Goal: Register for event/course

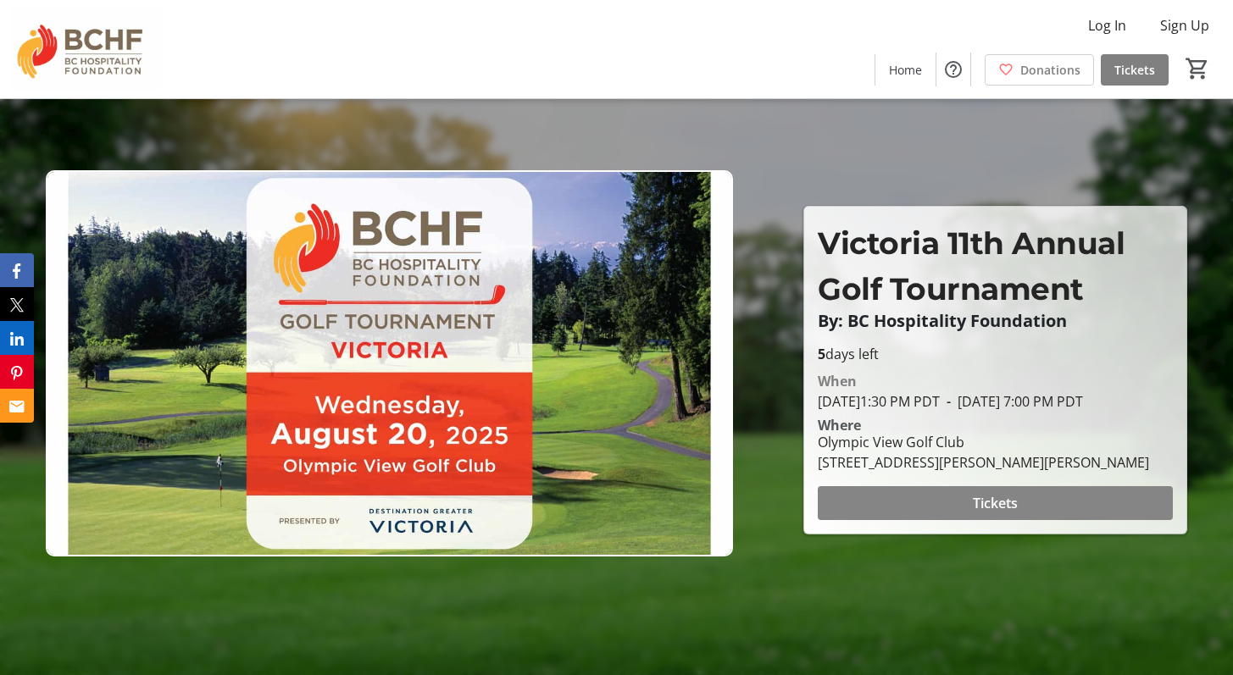
click at [920, 508] on span at bounding box center [994, 503] width 355 height 41
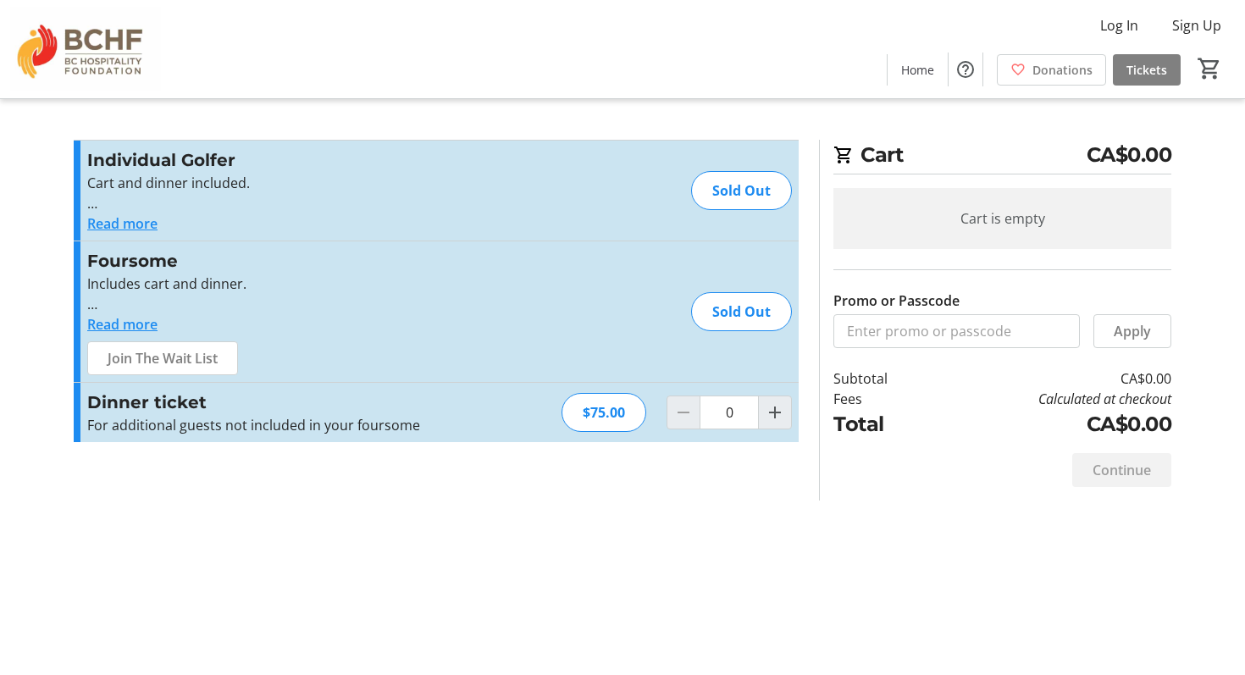
click at [126, 230] on button "Read more" at bounding box center [122, 223] width 70 height 20
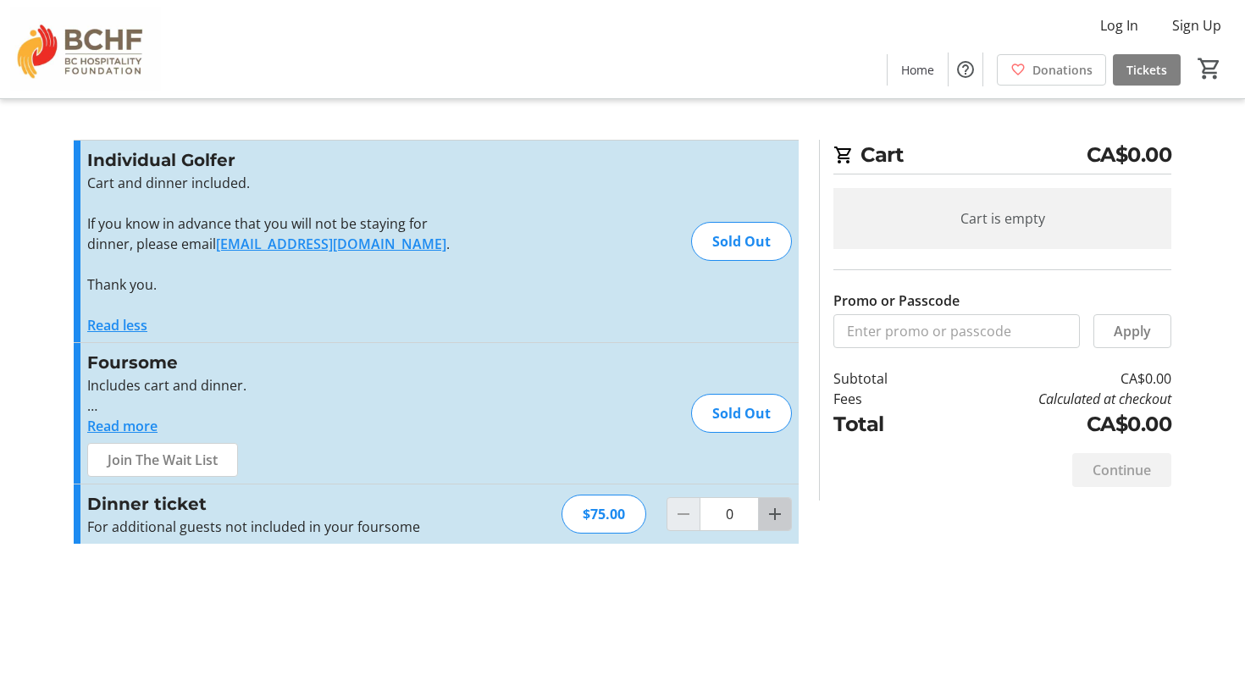
click at [779, 509] on mat-icon "Increment by one" at bounding box center [775, 514] width 20 height 20
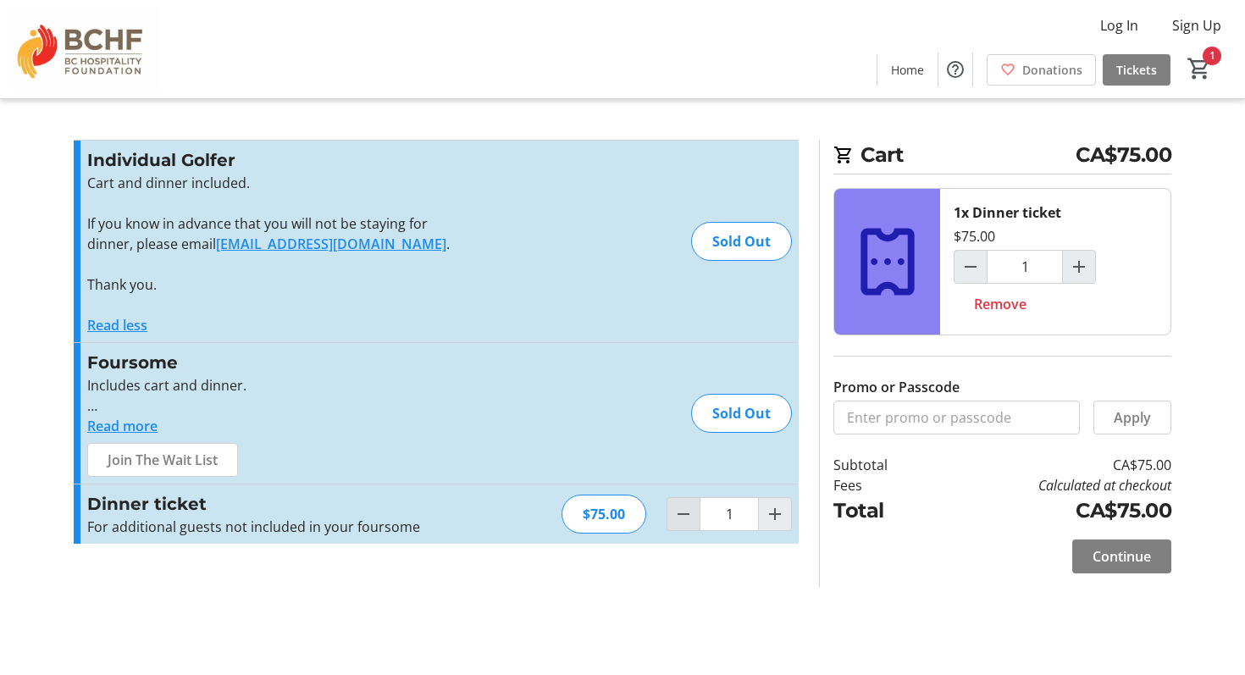
click at [669, 527] on span "Decrement by one" at bounding box center [684, 514] width 32 height 32
type input "0"
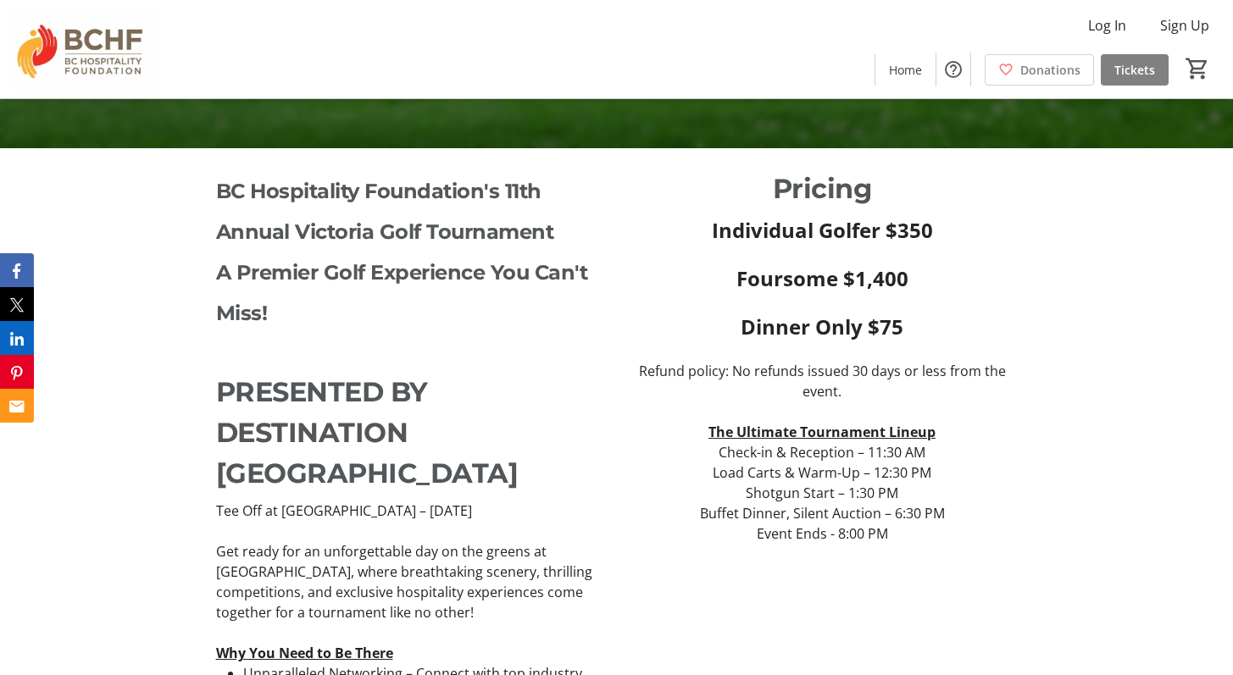
scroll to position [529, 0]
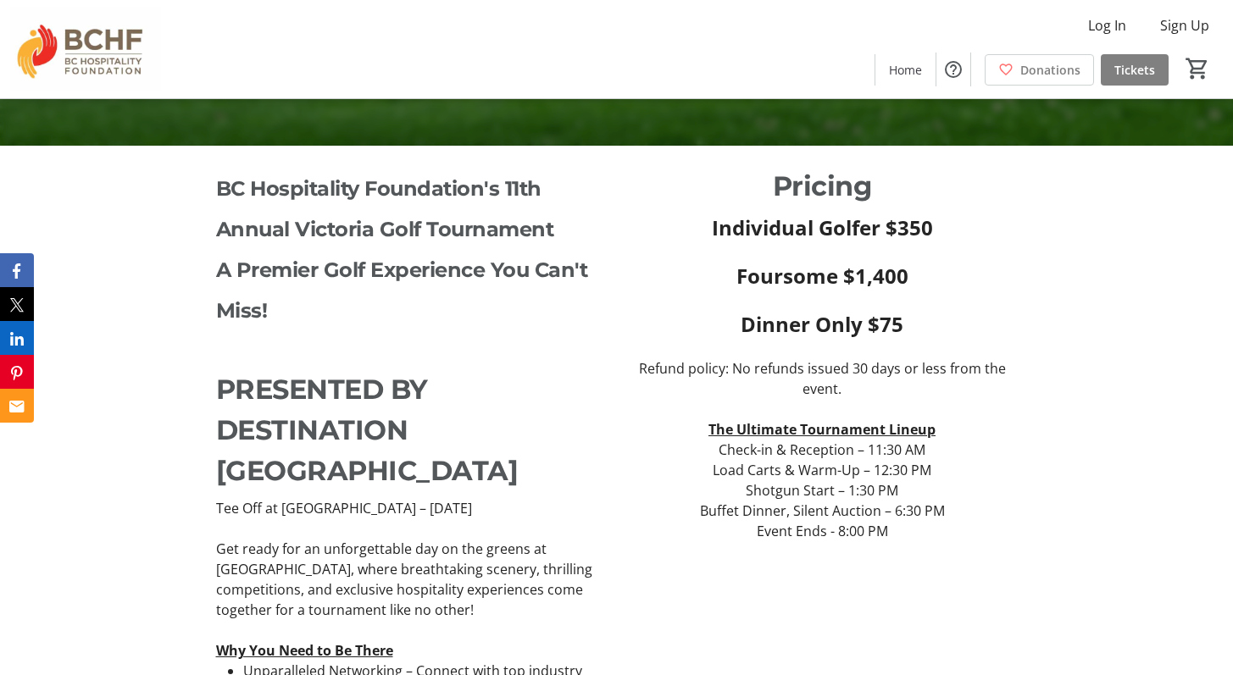
click at [779, 430] on u "The Ultimate Tournament Lineup" at bounding box center [821, 429] width 227 height 19
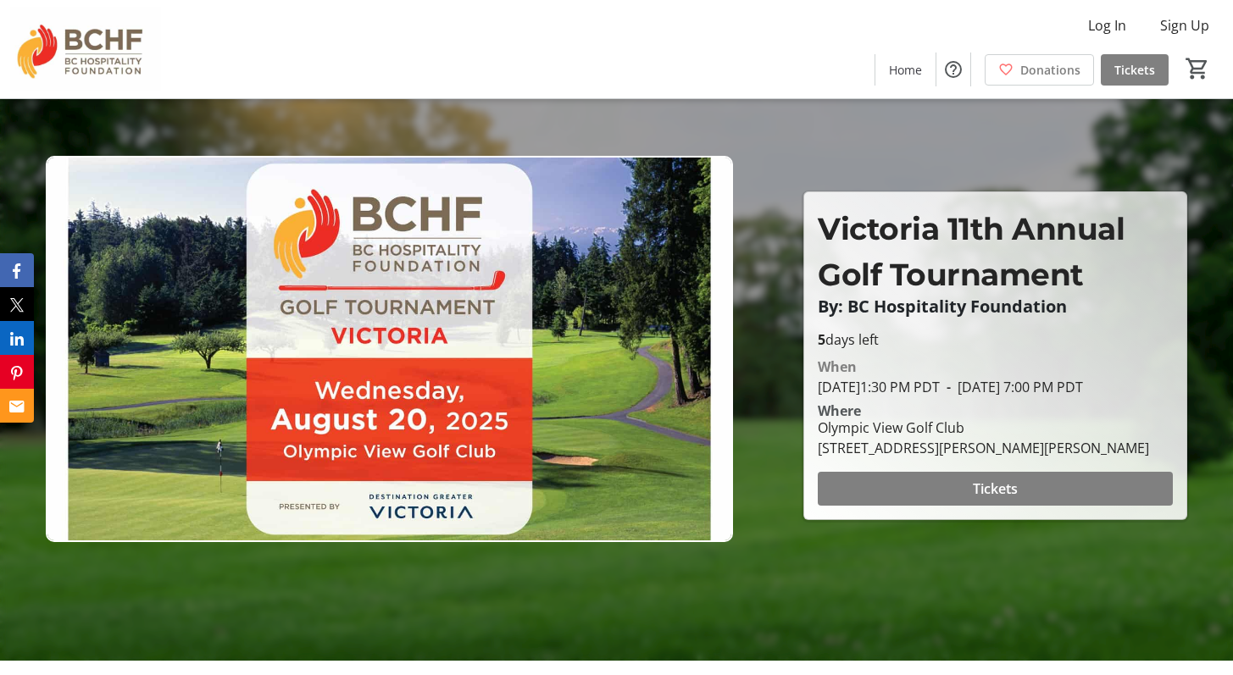
scroll to position [0, 0]
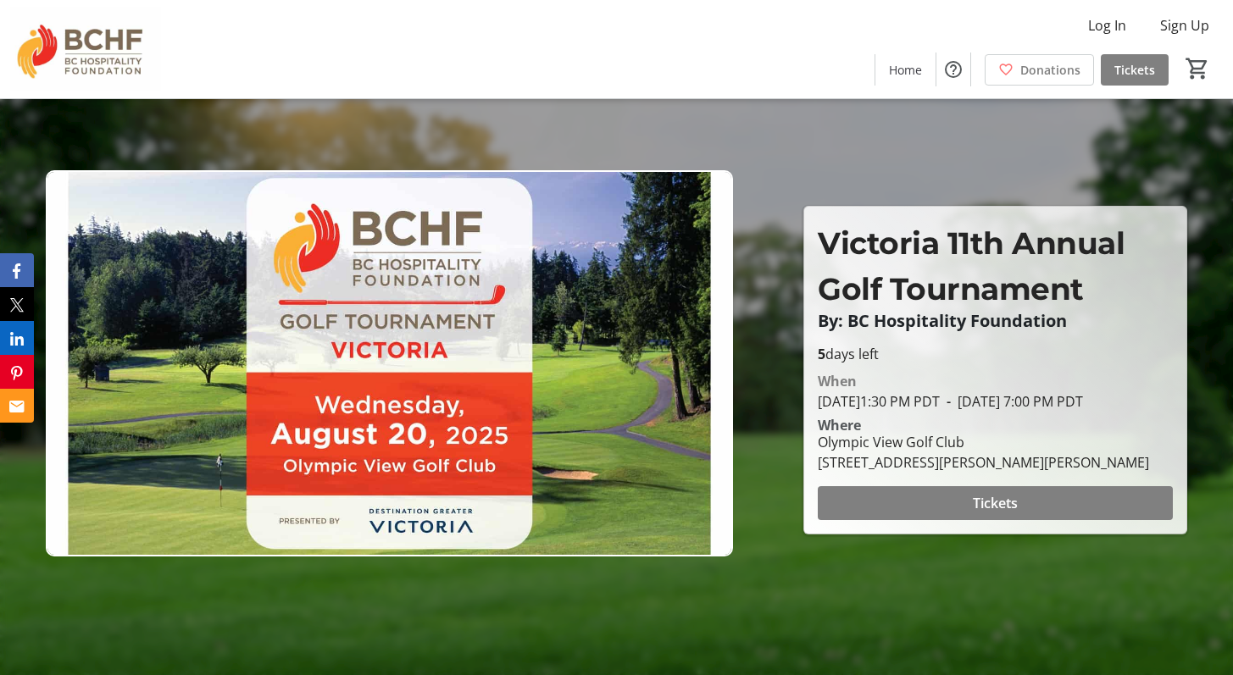
click at [612, 455] on img at bounding box center [389, 363] width 687 height 386
click at [882, 392] on span "August 20, 2025 1:30 PM PDT" at bounding box center [878, 401] width 122 height 19
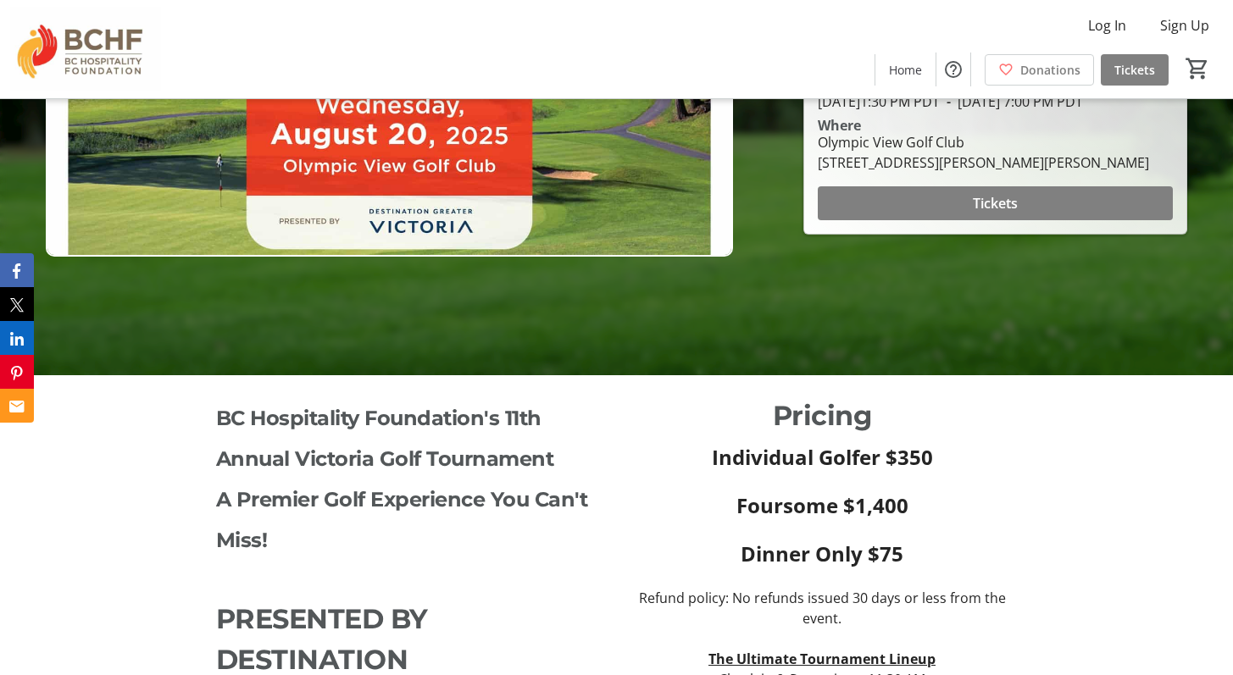
scroll to position [208, 0]
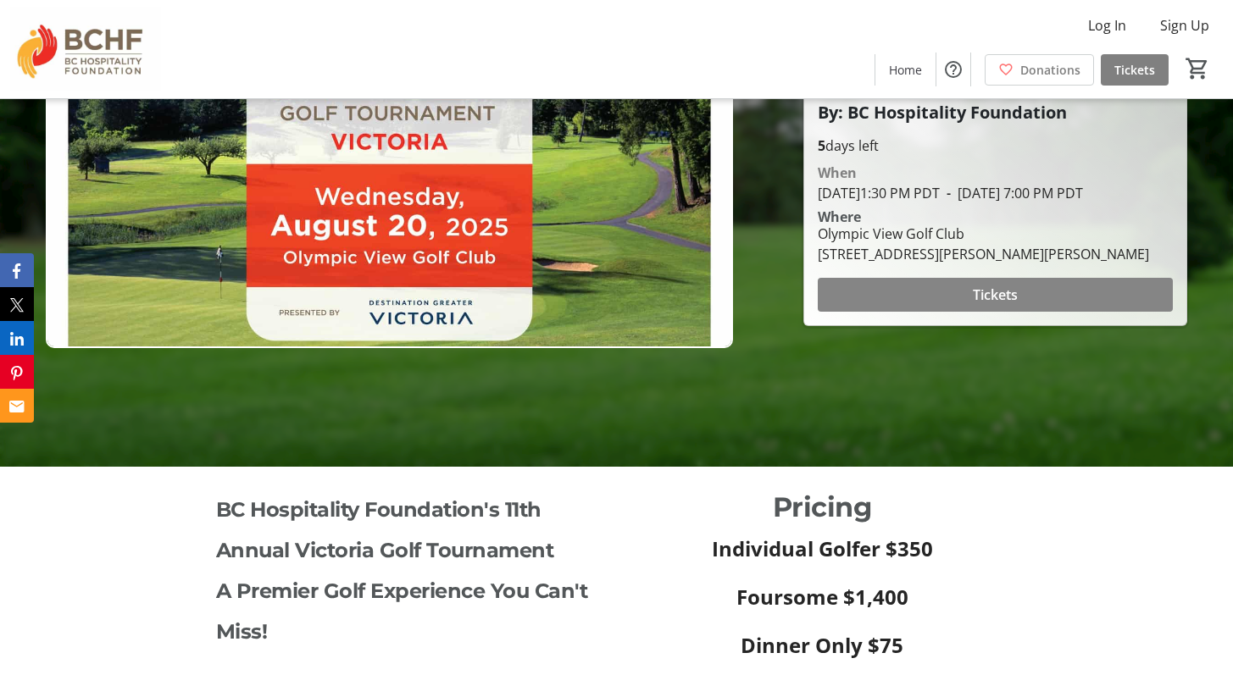
click at [923, 314] on span at bounding box center [994, 294] width 355 height 41
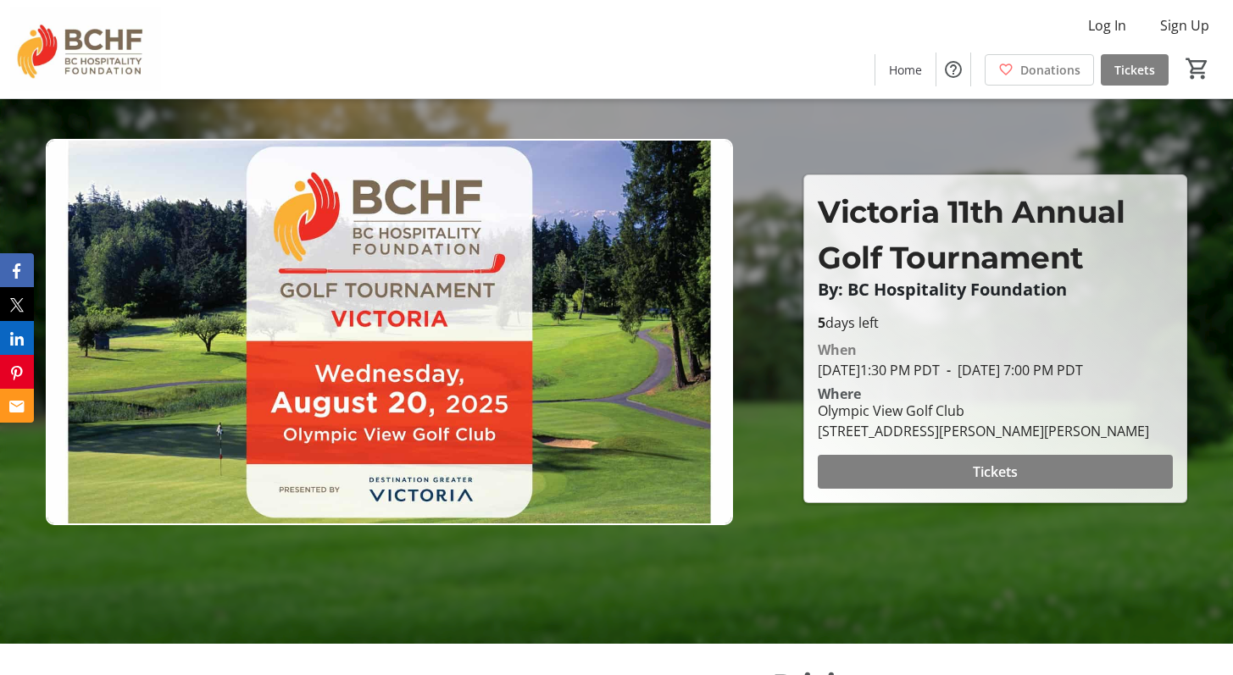
scroll to position [36, 0]
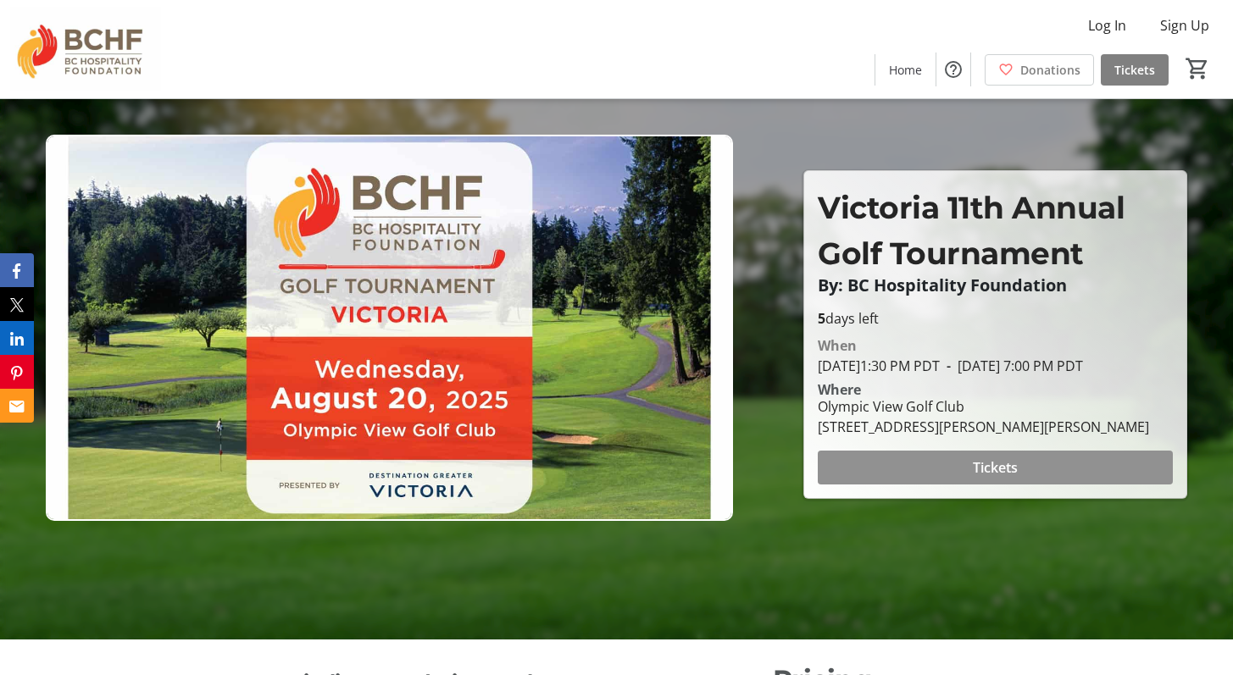
click at [873, 484] on span at bounding box center [994, 467] width 355 height 41
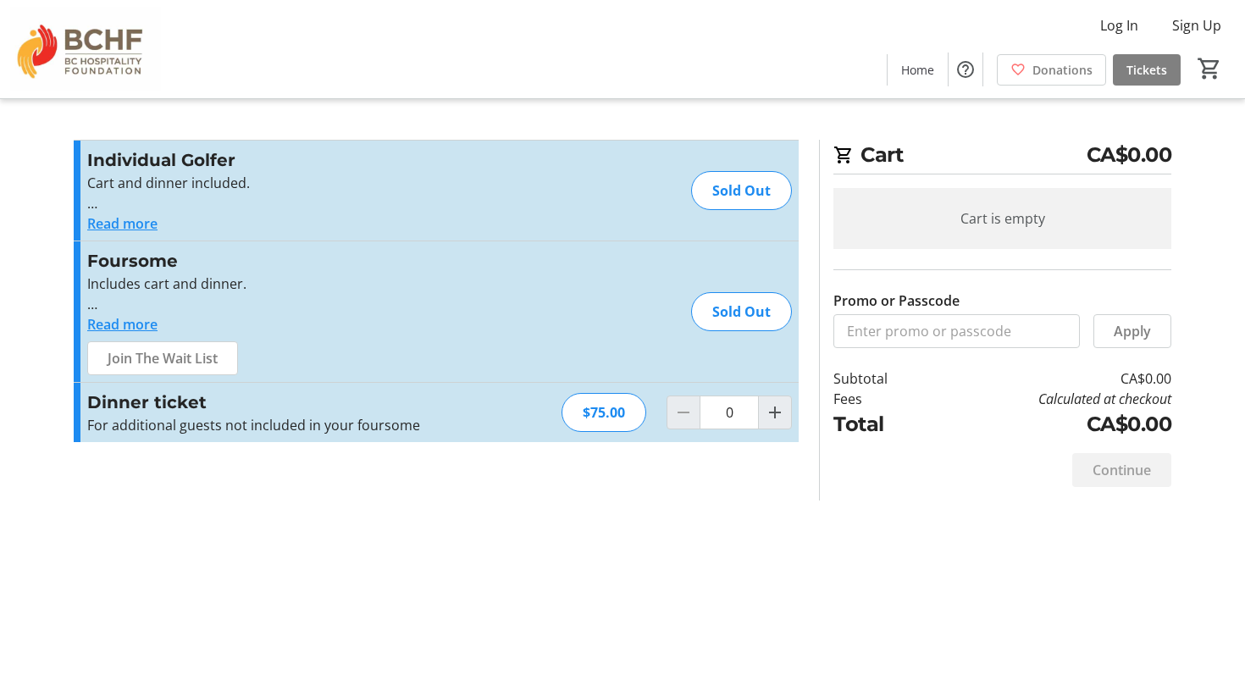
click at [144, 228] on button "Read more" at bounding box center [122, 223] width 70 height 20
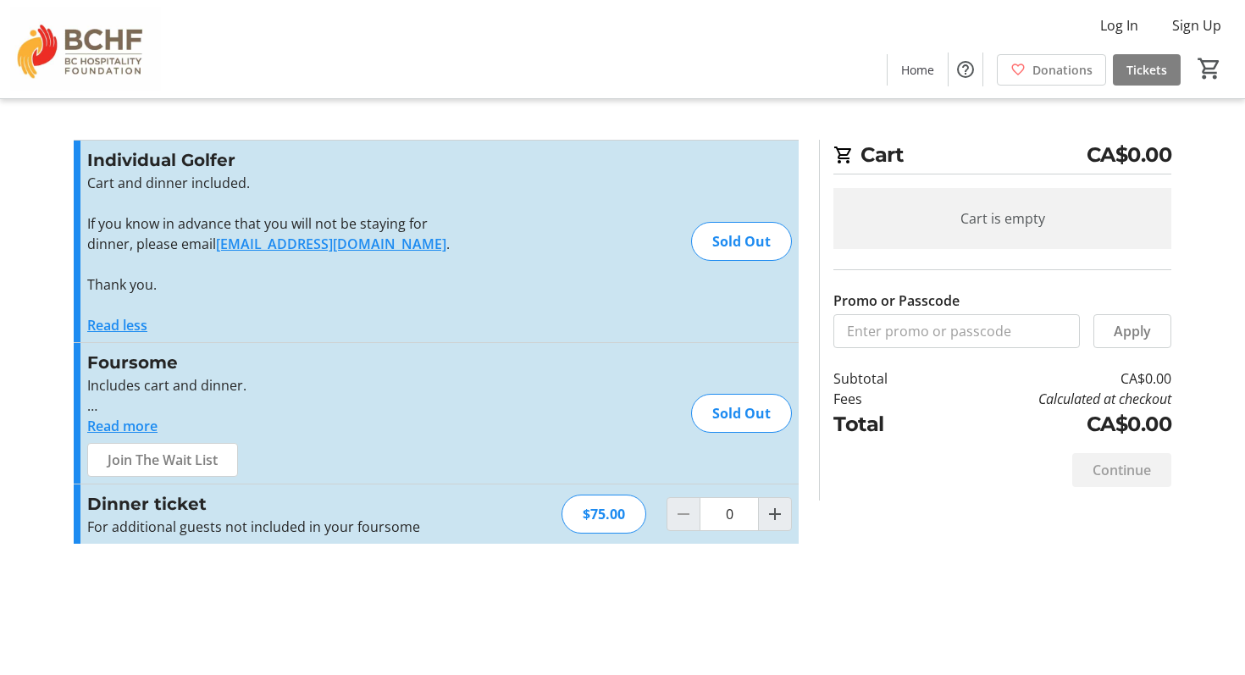
click at [280, 241] on link "[EMAIL_ADDRESS][DOMAIN_NAME]" at bounding box center [331, 244] width 230 height 19
click at [444, 245] on link "[EMAIL_ADDRESS][DOMAIN_NAME]" at bounding box center [331, 244] width 230 height 19
drag, startPoint x: 216, startPoint y: 243, endPoint x: 446, endPoint y: 249, distance: 229.7
click at [446, 249] on p "If you know in advance that you will not be staying for dinner, please email [P…" at bounding box center [272, 233] width 370 height 41
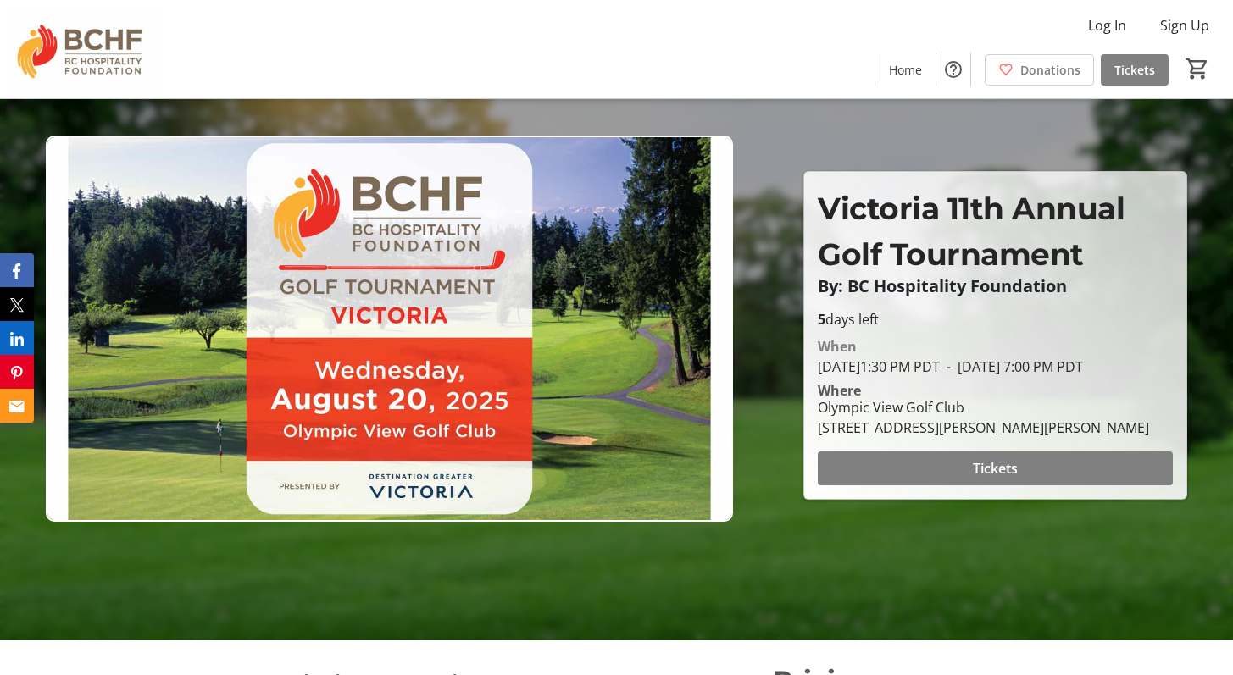
scroll to position [36, 0]
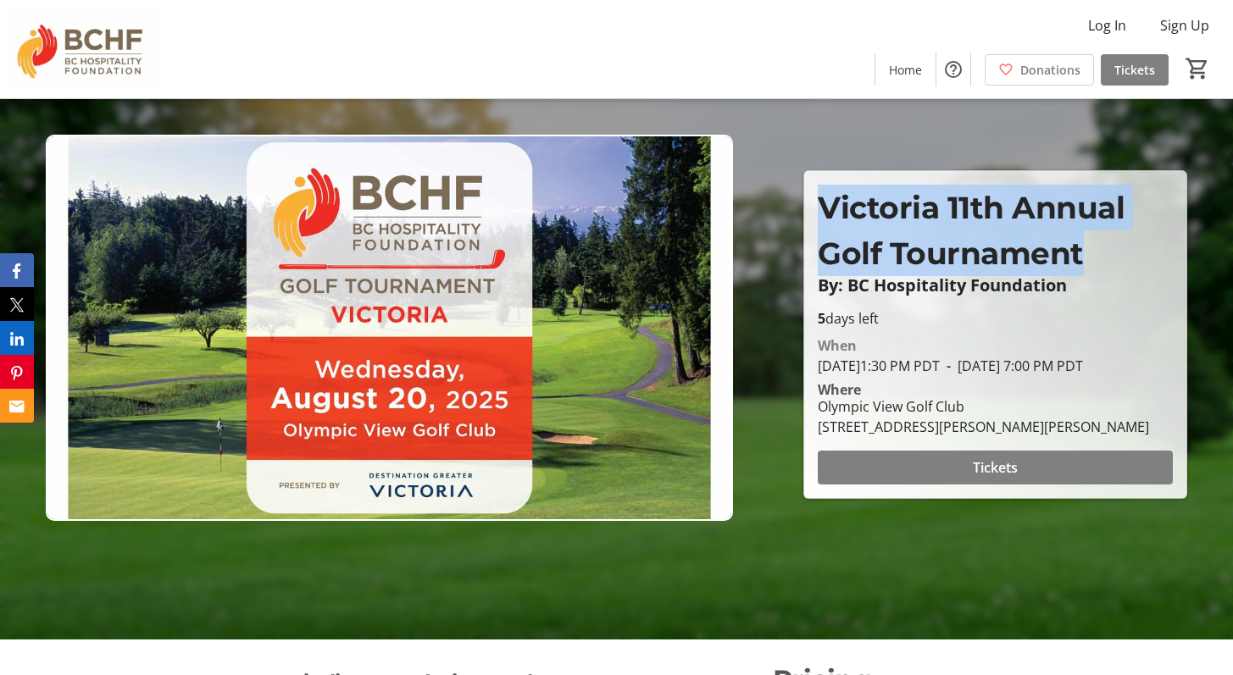
drag, startPoint x: 1116, startPoint y: 247, endPoint x: 817, endPoint y: 183, distance: 305.9
click at [817, 185] on p "Victoria 11th Annual Golf Tournament" at bounding box center [994, 230] width 355 height 91
